Goal: Communication & Community: Ask a question

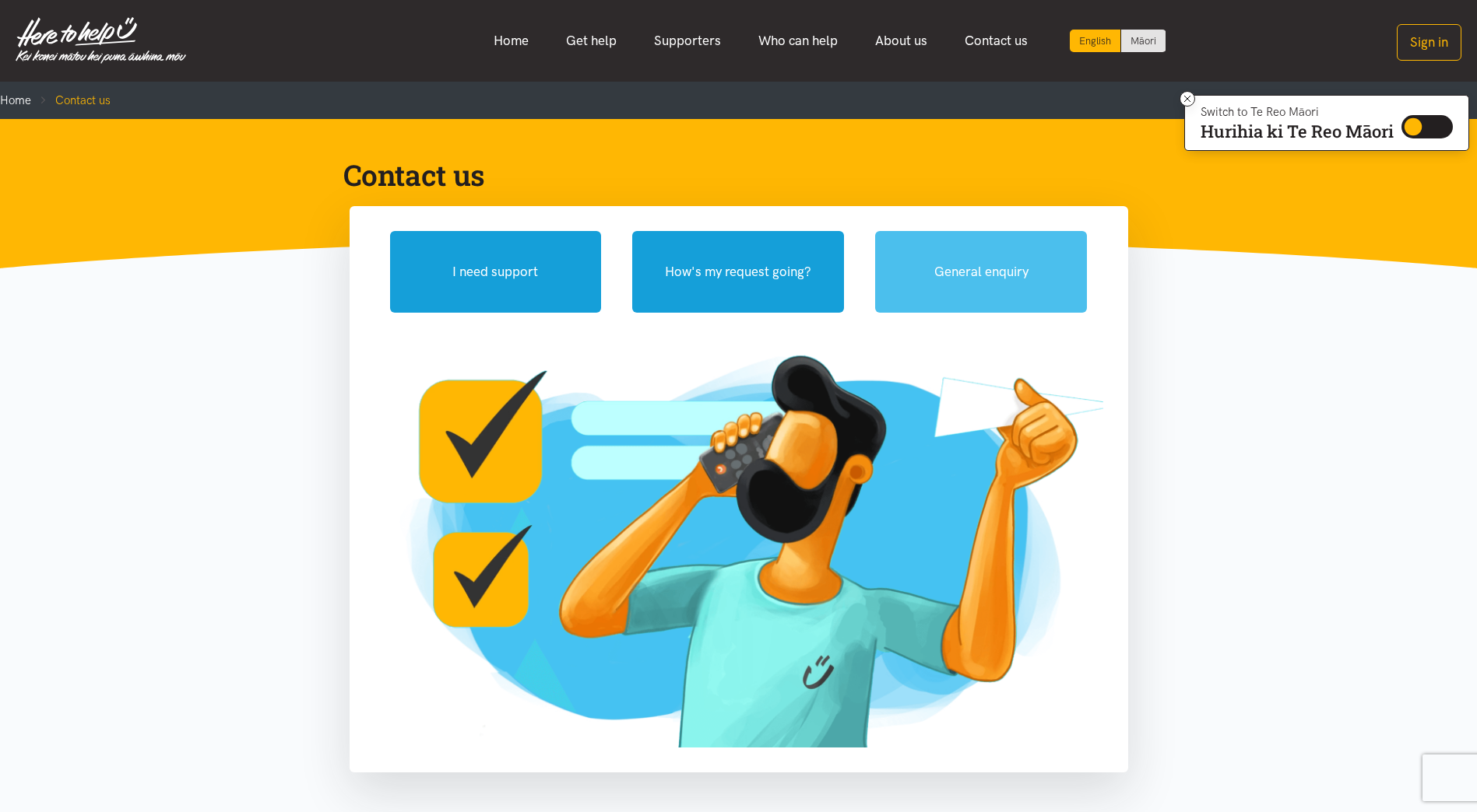
click at [980, 271] on button "General enquiry" at bounding box center [980, 272] width 212 height 82
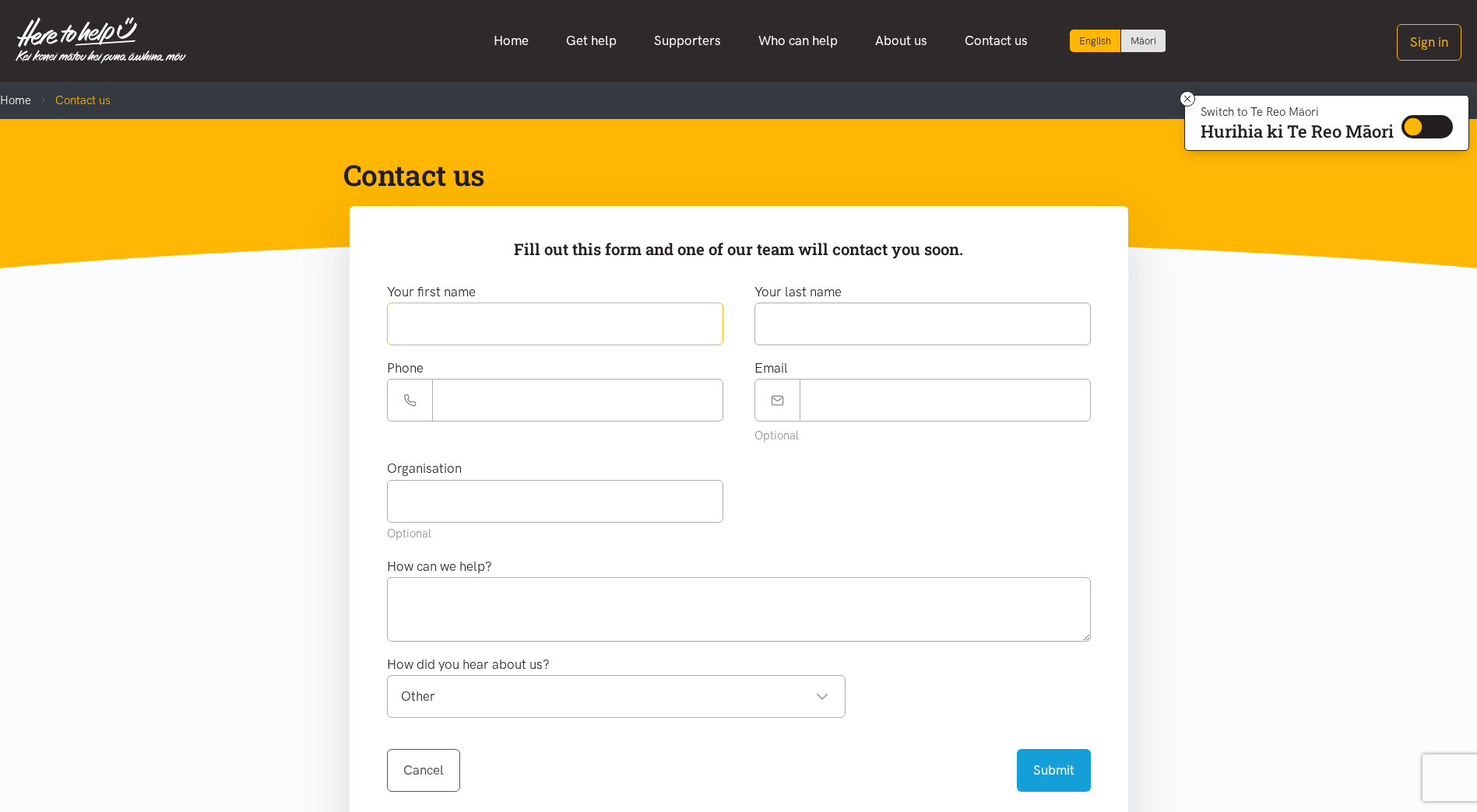
click at [491, 328] on input "text" at bounding box center [555, 324] width 336 height 43
type input "*****"
type input "**********"
click at [864, 405] on input "Email" at bounding box center [945, 400] width 291 height 43
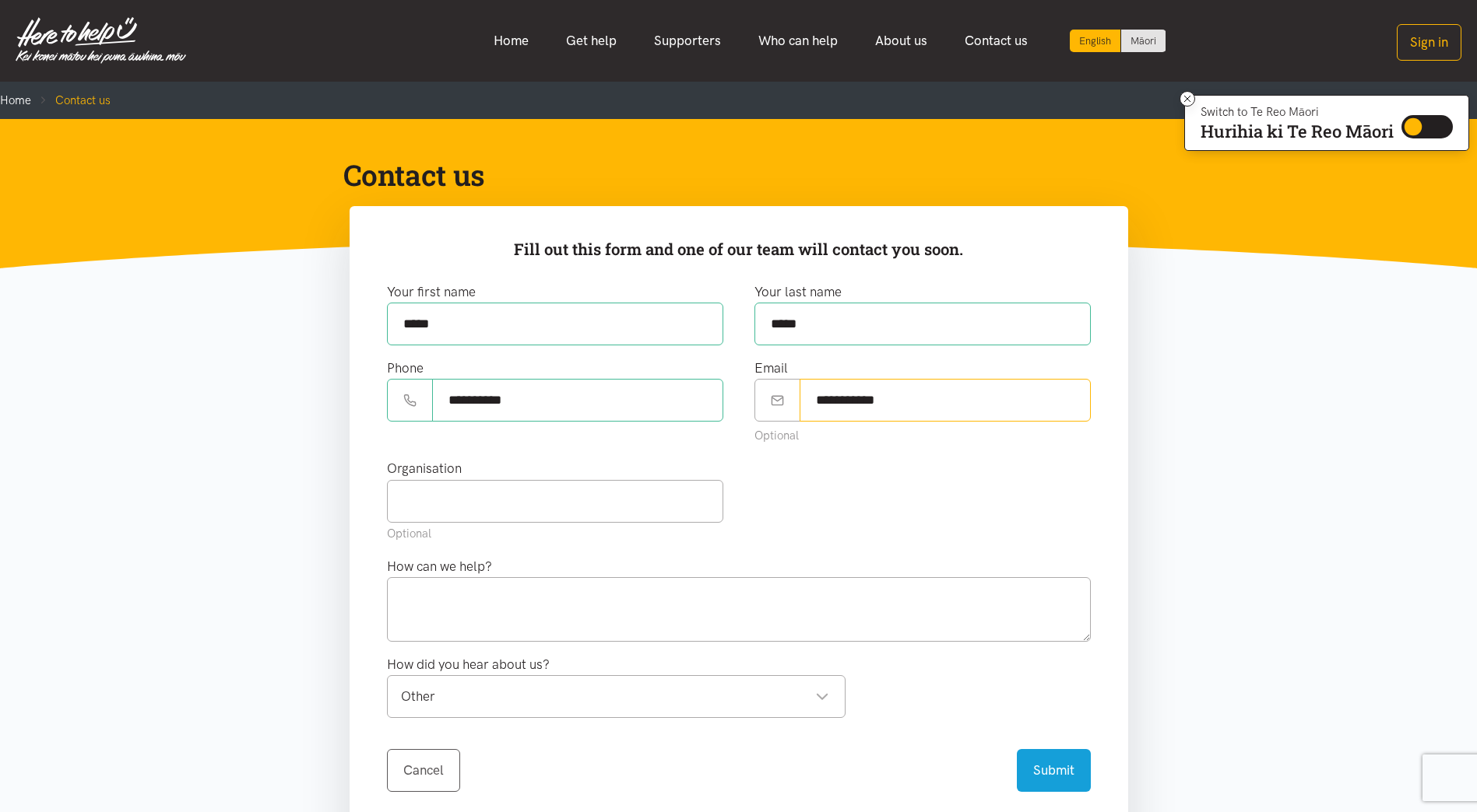
type input "**********"
click at [651, 503] on input "text" at bounding box center [555, 501] width 336 height 43
type input "Ministry of Justice"
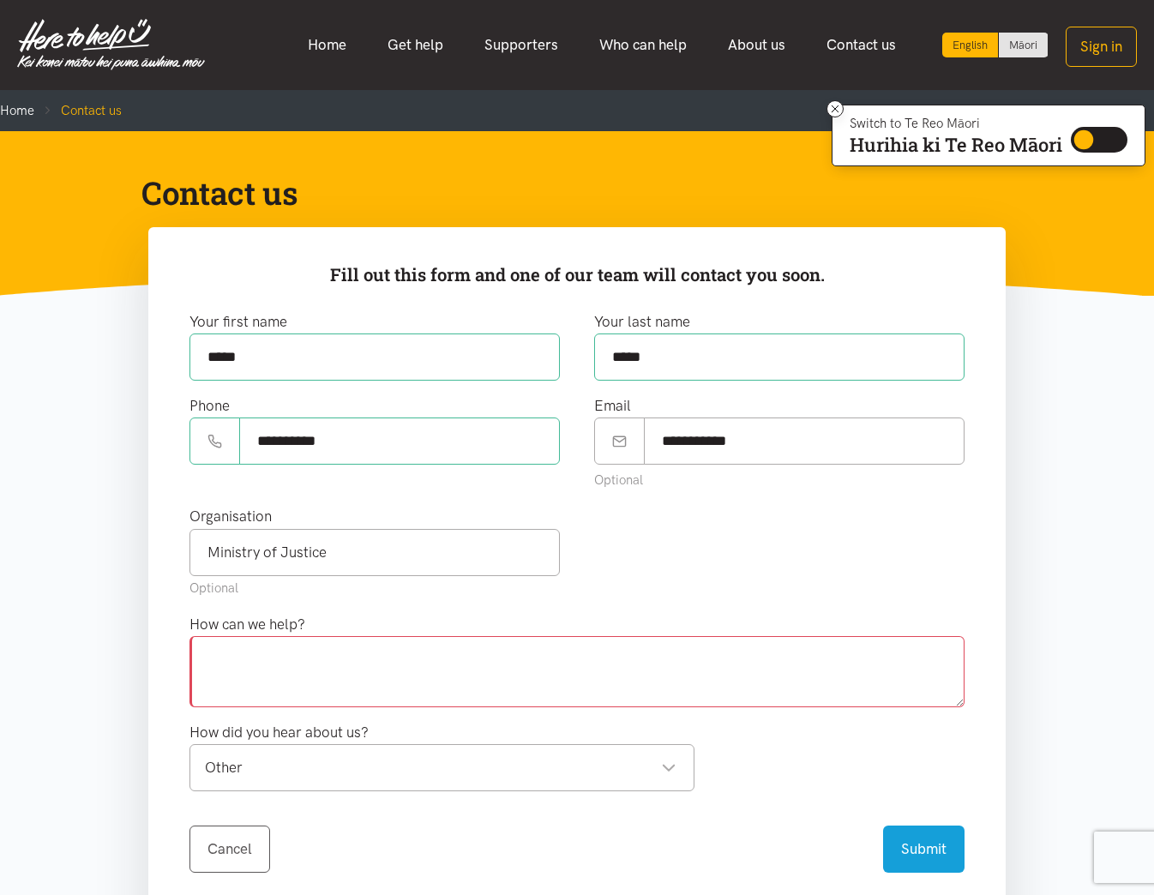
click at [441, 676] on textarea at bounding box center [576, 671] width 775 height 70
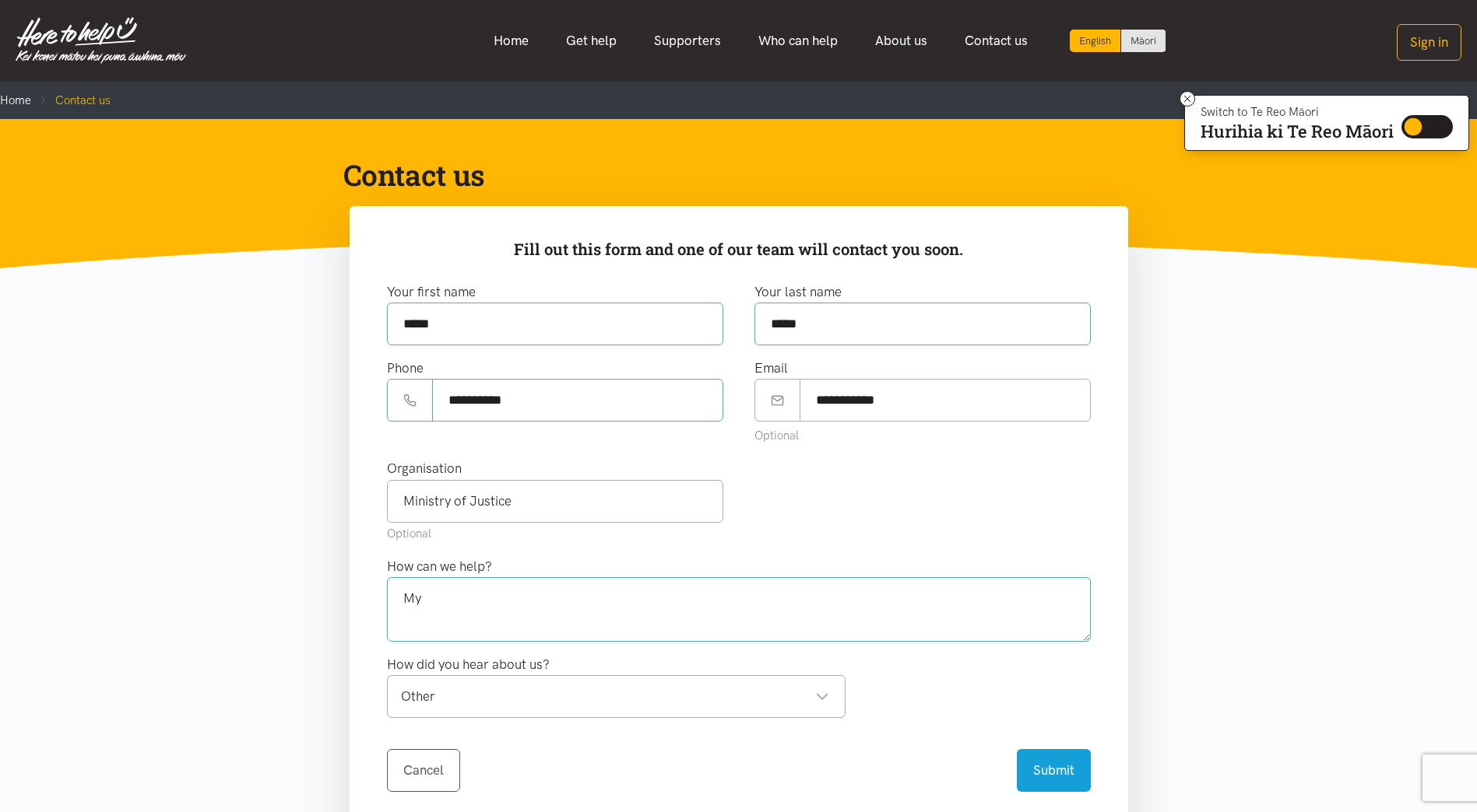
click at [503, 629] on textarea "My" at bounding box center [738, 609] width 704 height 64
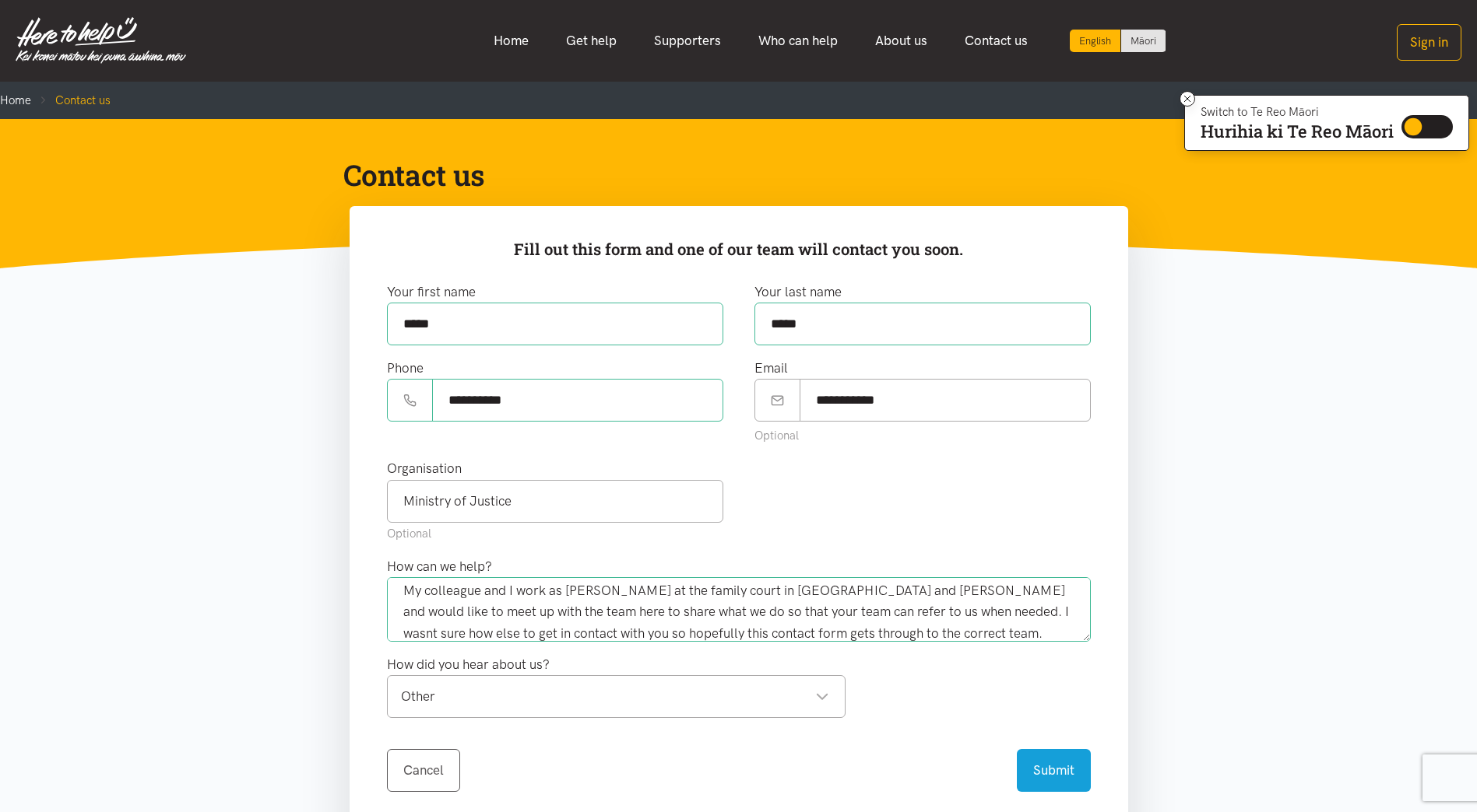
scroll to position [21, 0]
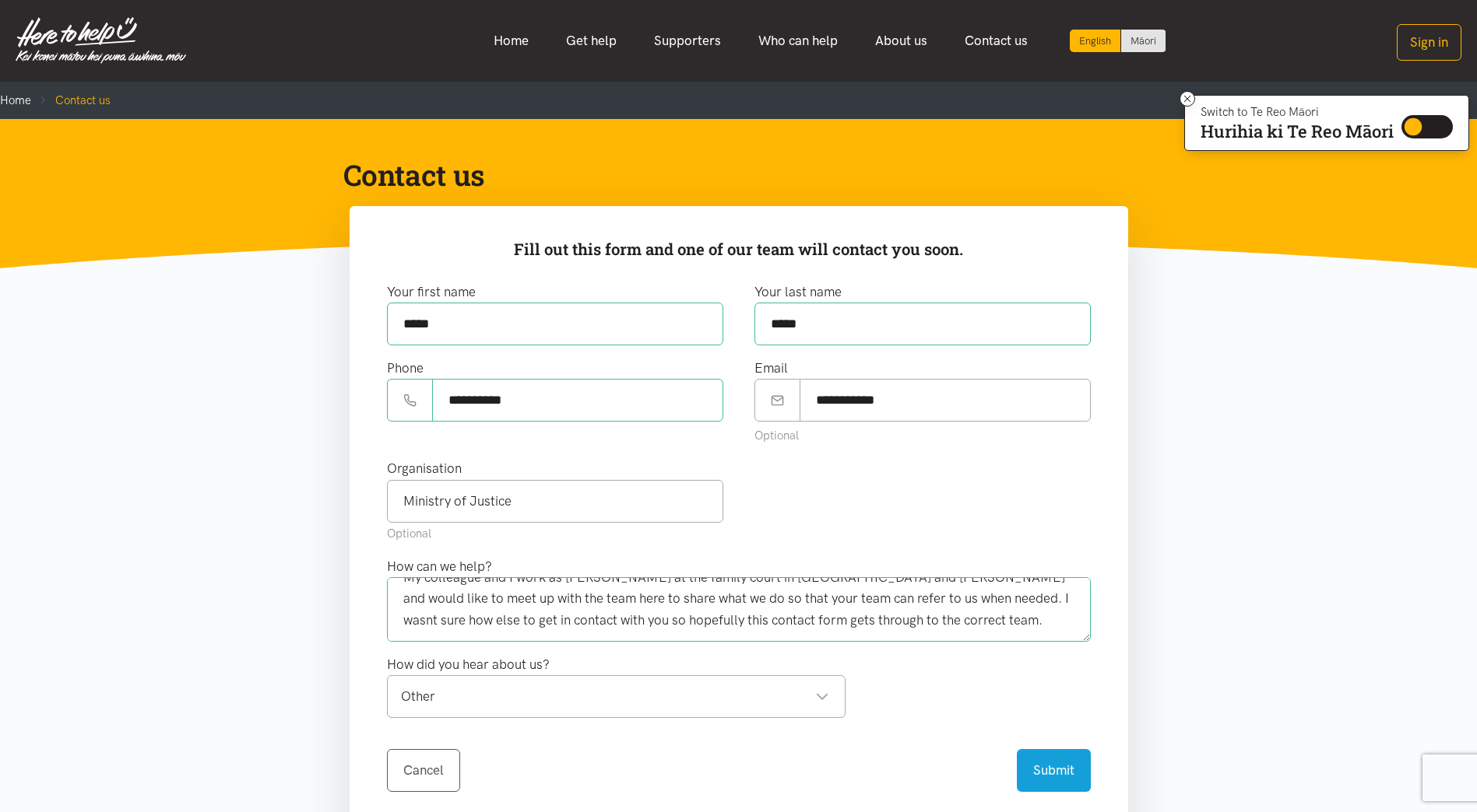
click at [485, 695] on div "Other" at bounding box center [615, 696] width 428 height 21
type textarea "My colleague and I work as [PERSON_NAME] at the family court in [GEOGRAPHIC_DAT…"
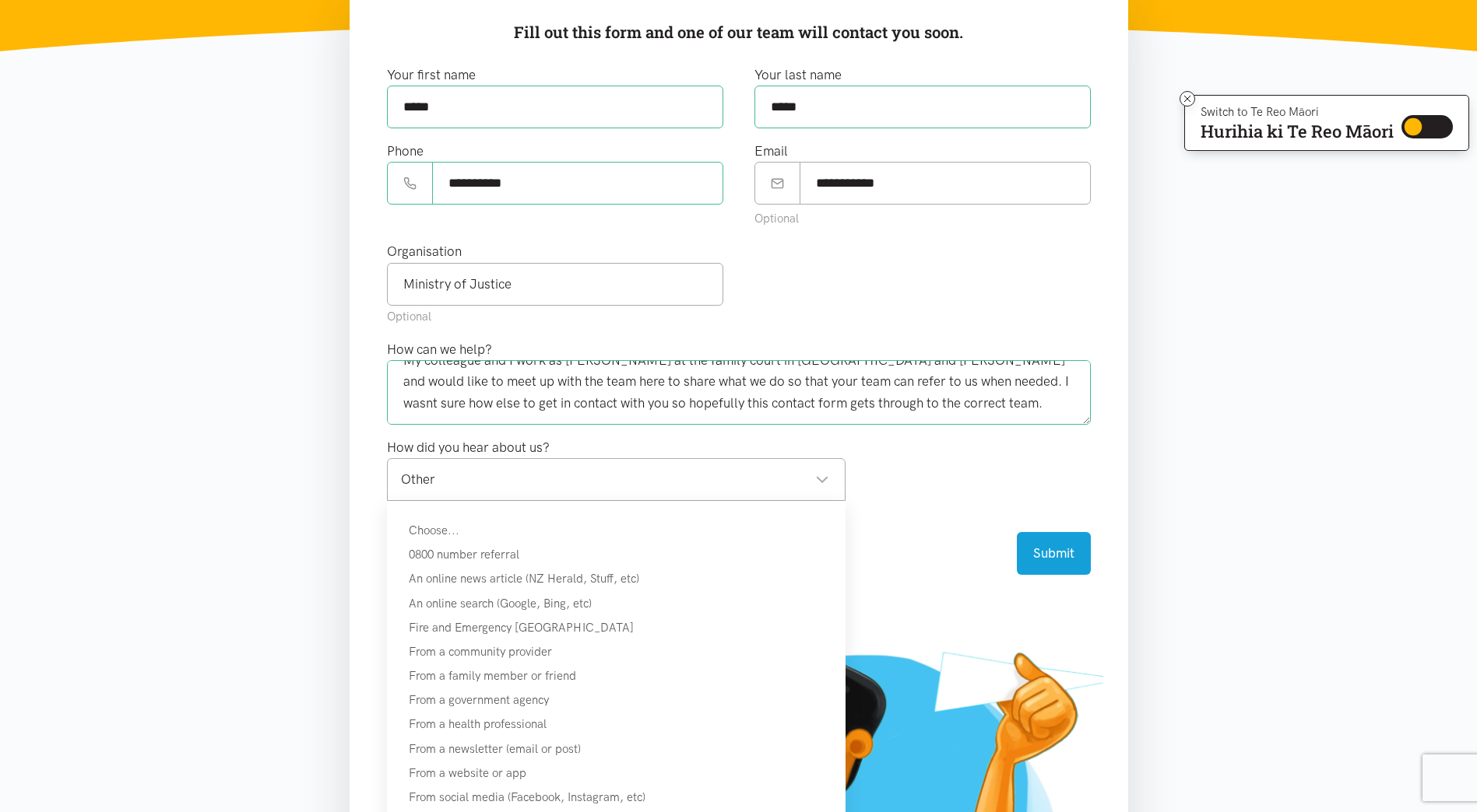
scroll to position [336, 0]
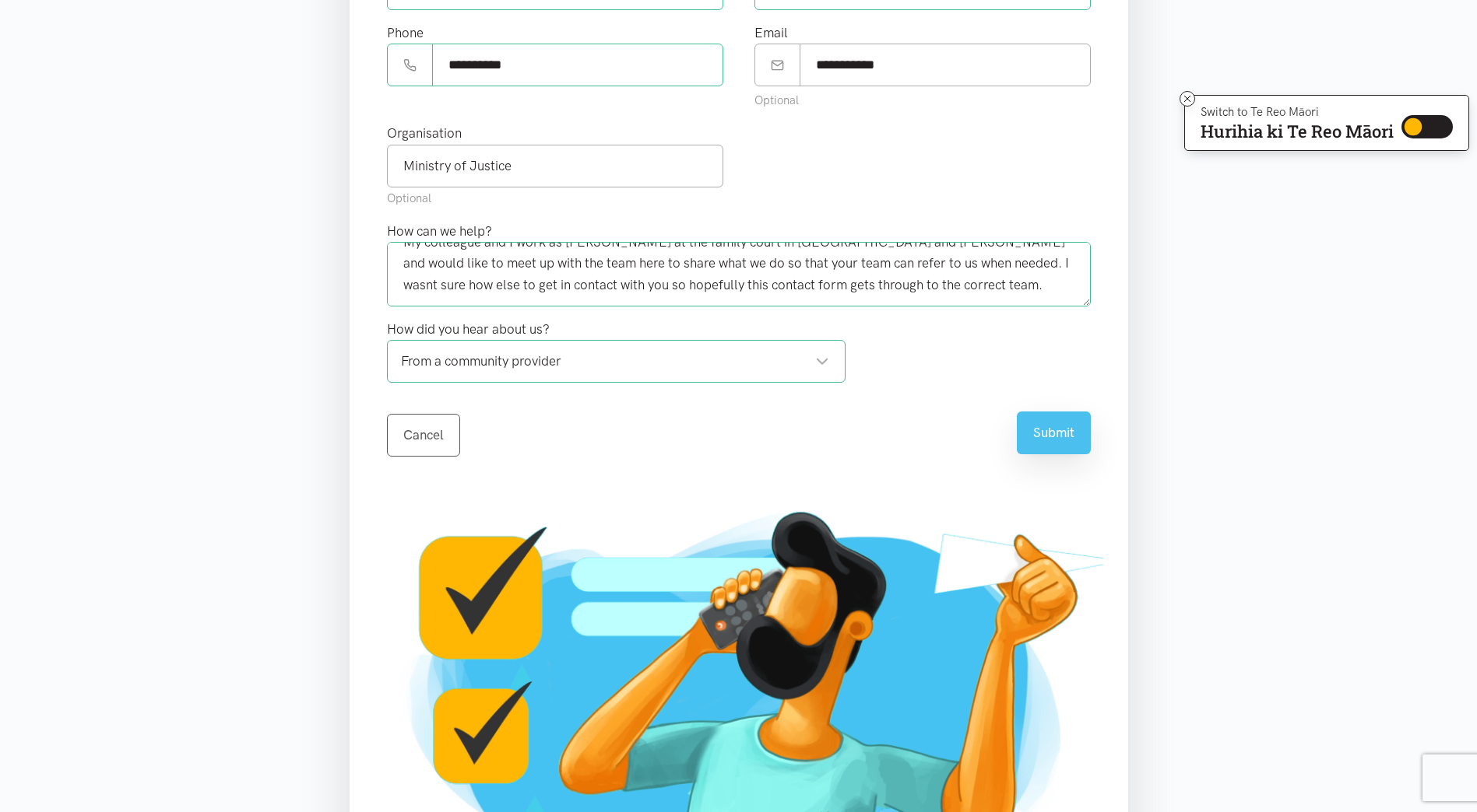
click at [1056, 433] on button "Submit" at bounding box center [1053, 433] width 74 height 43
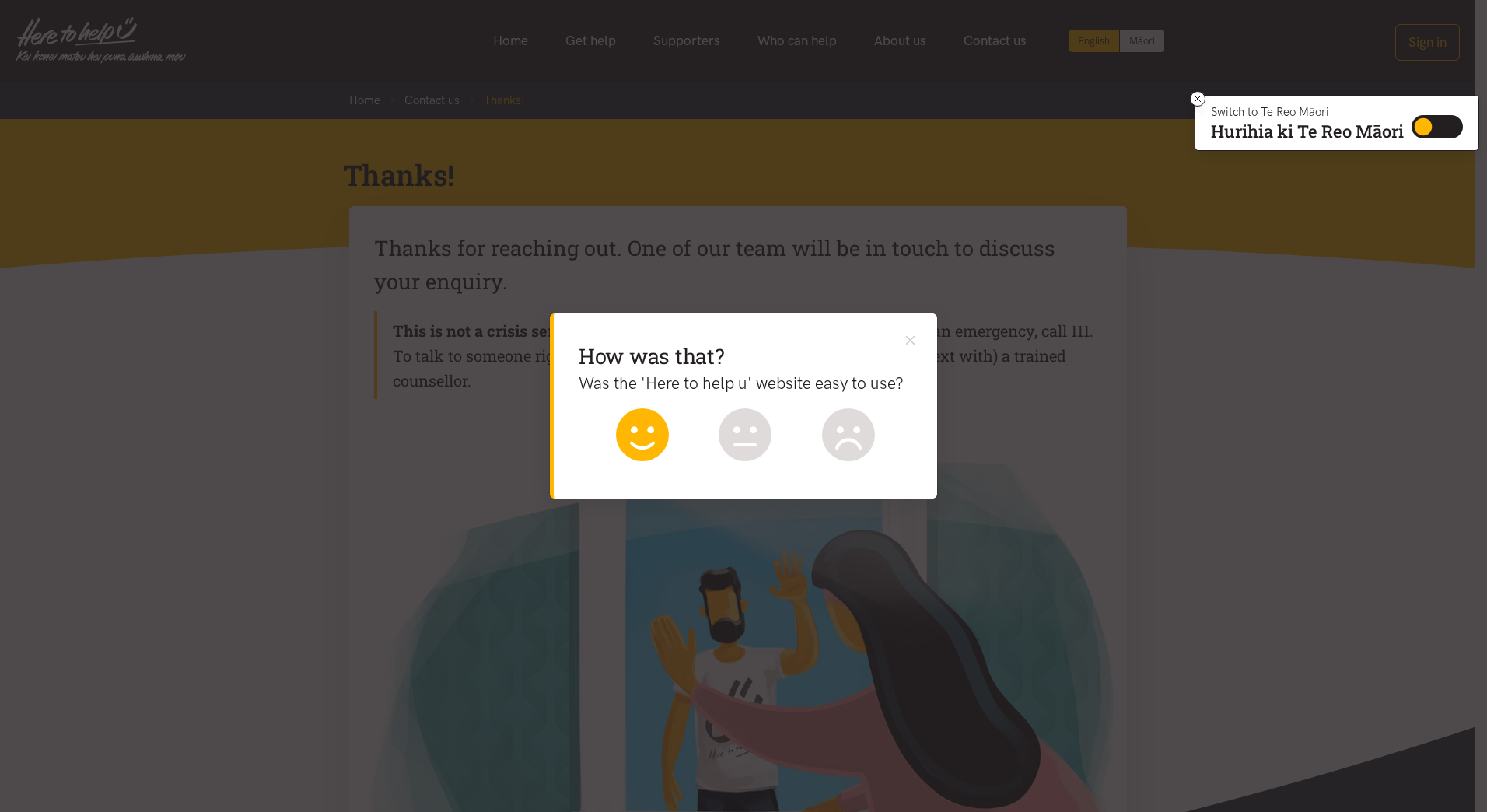
click at [655, 447] on icon at bounding box center [642, 435] width 53 height 53
